Goal: Task Accomplishment & Management: Manage account settings

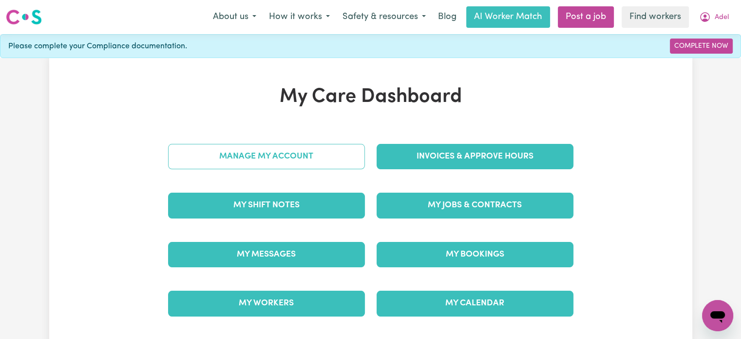
click at [295, 155] on link "Manage My Account" at bounding box center [266, 156] width 197 height 25
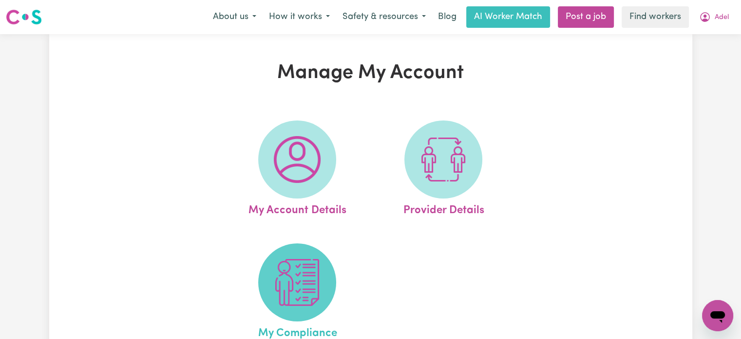
click at [308, 280] on img at bounding box center [297, 282] width 47 height 47
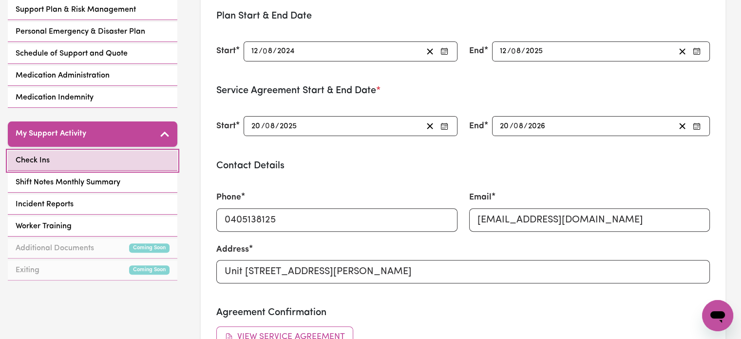
click at [108, 159] on link "Check Ins" at bounding box center [93, 161] width 170 height 20
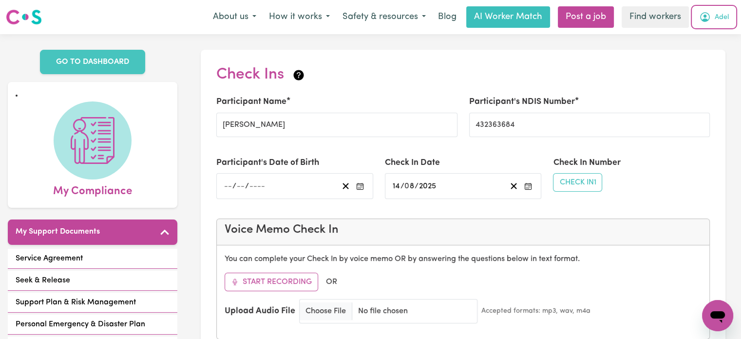
click at [726, 18] on span "Adel" at bounding box center [722, 17] width 14 height 11
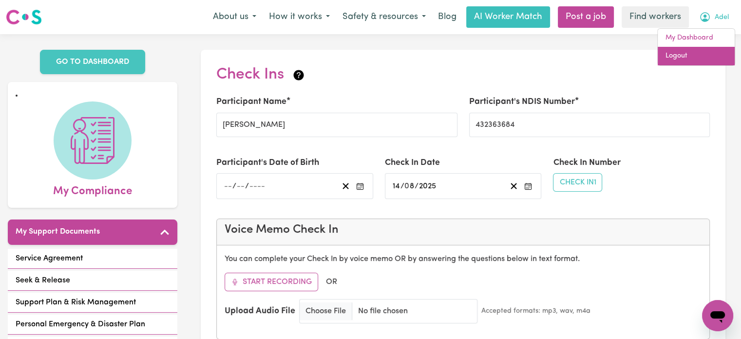
click at [699, 58] on link "Logout" at bounding box center [696, 56] width 77 height 19
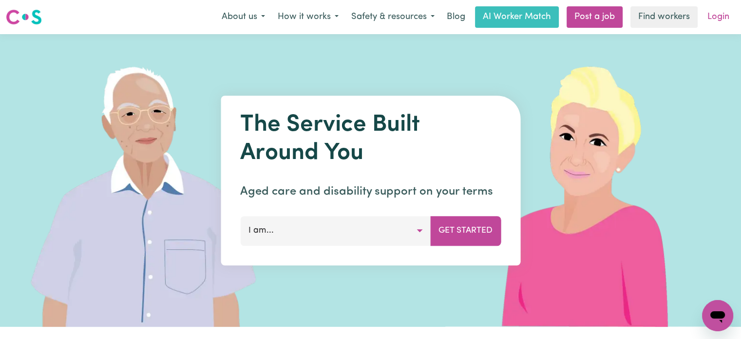
click at [720, 15] on link "Login" at bounding box center [719, 16] width 34 height 21
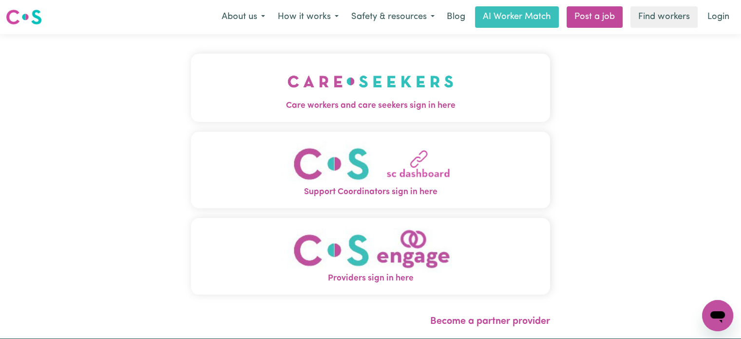
click at [357, 88] on img "Care workers and care seekers sign in here" at bounding box center [371, 81] width 166 height 36
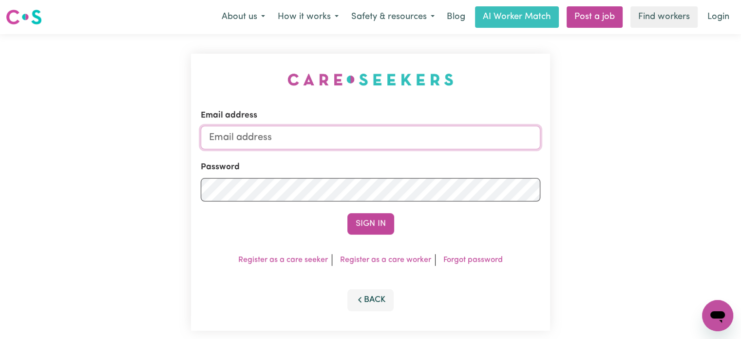
type input "[PERSON_NAME][EMAIL_ADDRESS][DOMAIN_NAME]"
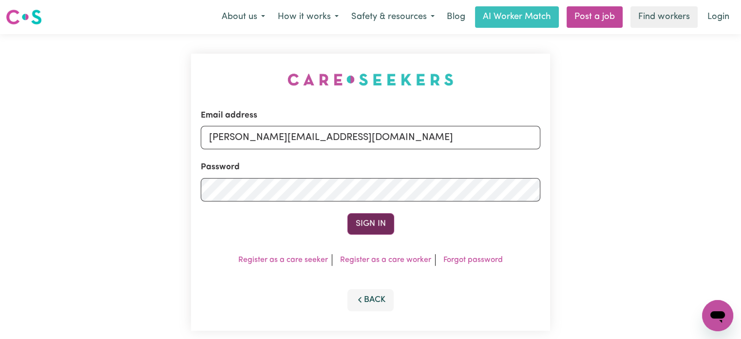
click at [368, 222] on button "Sign In" at bounding box center [370, 223] width 47 height 21
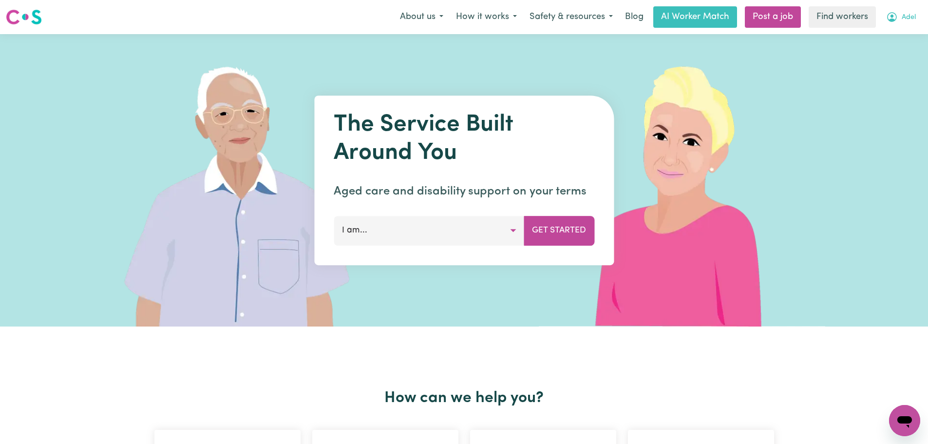
click at [902, 14] on span "Adel" at bounding box center [909, 17] width 14 height 11
drag, startPoint x: 880, startPoint y: 54, endPoint x: 900, endPoint y: 31, distance: 30.1
click at [880, 54] on link "Logout" at bounding box center [883, 56] width 77 height 19
click at [900, 18] on link "Login" at bounding box center [906, 16] width 34 height 21
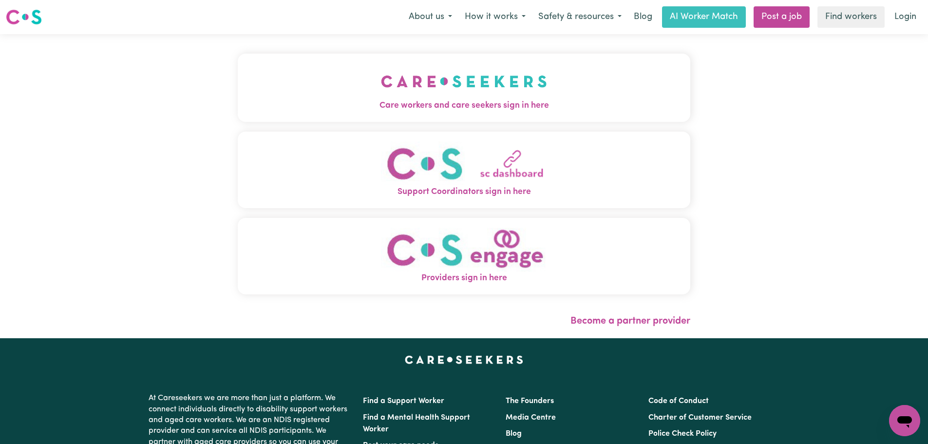
click at [238, 97] on button "Care workers and care seekers sign in here" at bounding box center [464, 88] width 453 height 68
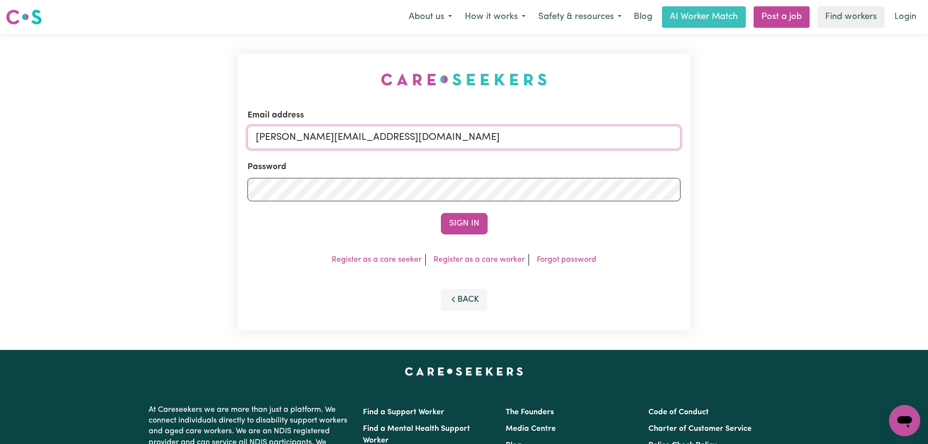
click at [446, 141] on input "[PERSON_NAME][EMAIL_ADDRESS][DOMAIN_NAME]" at bounding box center [464, 137] width 433 height 23
type input "[PERSON_NAME][EMAIL_ADDRESS][DOMAIN_NAME]"
click at [471, 227] on button "Sign In" at bounding box center [464, 223] width 47 height 21
